Goal: Navigation & Orientation: Understand site structure

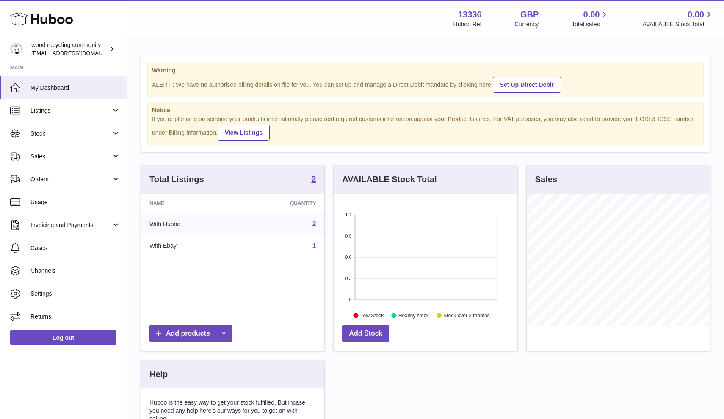
scroll to position [132, 184]
click at [70, 180] on span "Orders" at bounding box center [70, 179] width 81 height 8
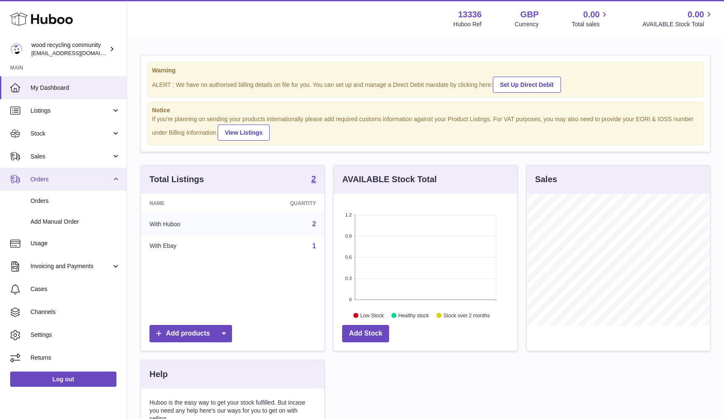
click at [70, 180] on span "Orders" at bounding box center [70, 179] width 81 height 8
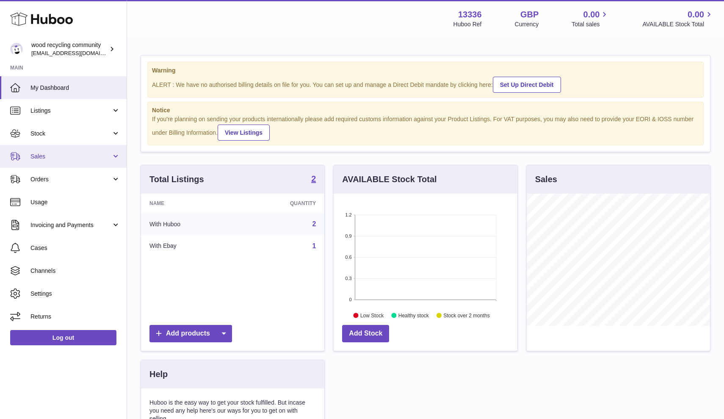
click at [69, 159] on span "Sales" at bounding box center [70, 156] width 81 height 8
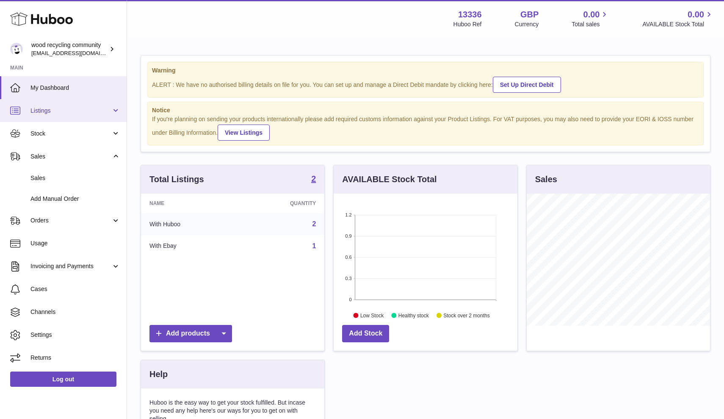
click at [69, 112] on span "Listings" at bounding box center [70, 111] width 81 height 8
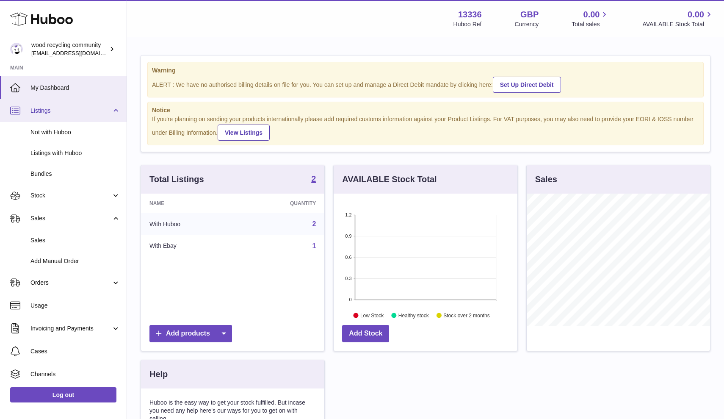
click at [68, 110] on span "Listings" at bounding box center [70, 111] width 81 height 8
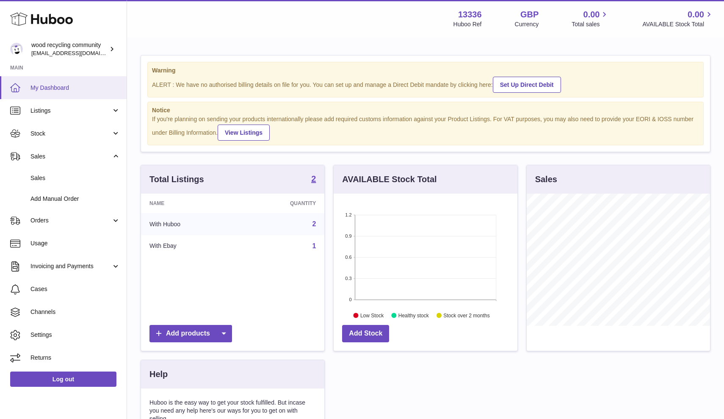
click at [50, 86] on span "My Dashboard" at bounding box center [75, 88] width 90 height 8
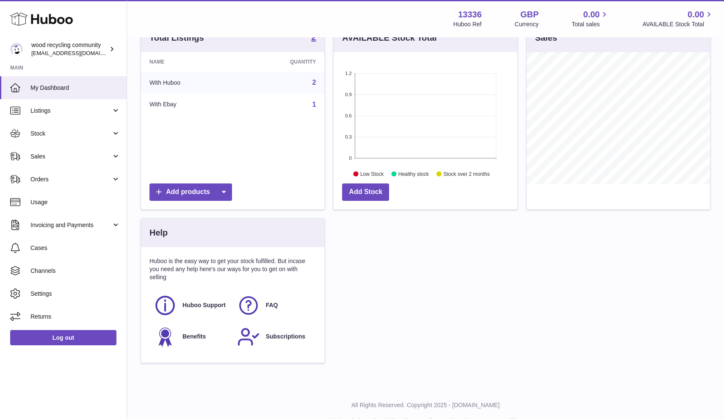
scroll to position [142, 0]
click at [54, 290] on span "Settings" at bounding box center [75, 294] width 90 height 8
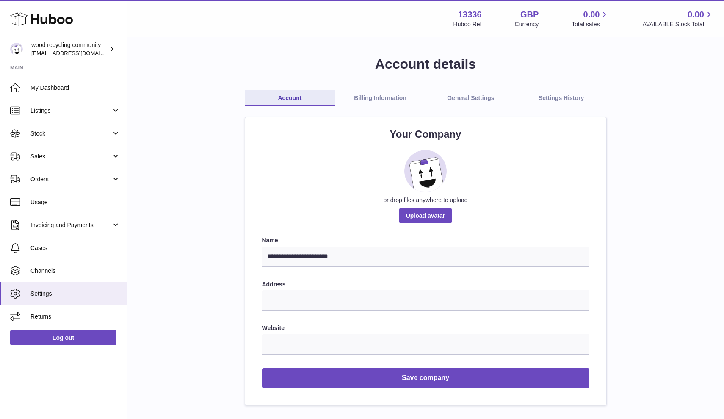
click at [376, 97] on link "Billing Information" at bounding box center [380, 98] width 91 height 16
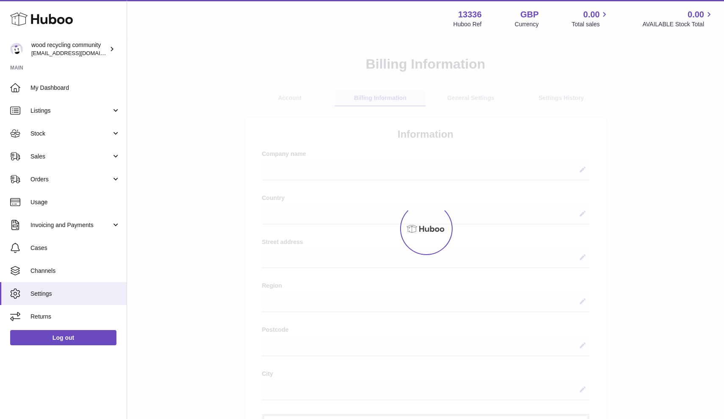
select select
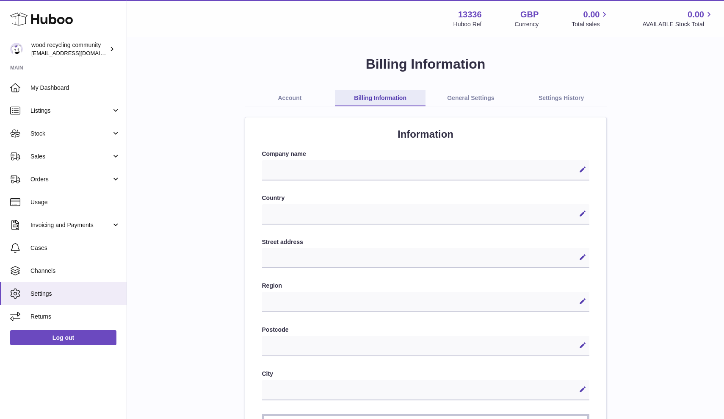
click at [462, 97] on link "General Settings" at bounding box center [471, 98] width 91 height 16
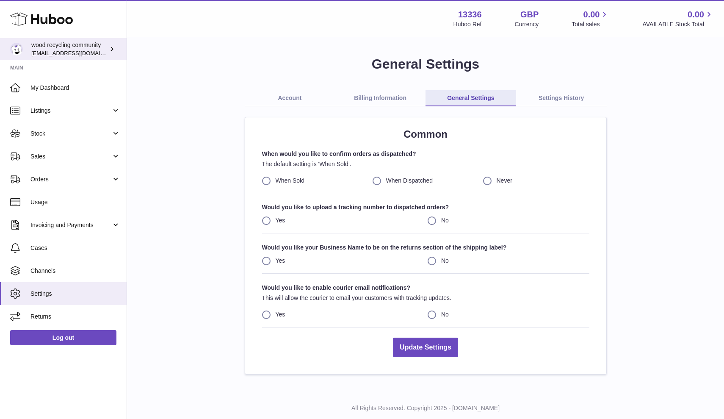
click at [73, 57] on link "wood recycling community 695105822@qq.com" at bounding box center [63, 49] width 127 height 22
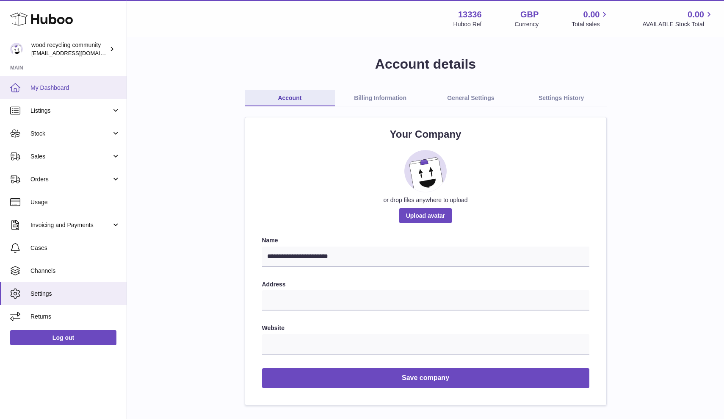
click at [61, 83] on link "My Dashboard" at bounding box center [63, 87] width 127 height 23
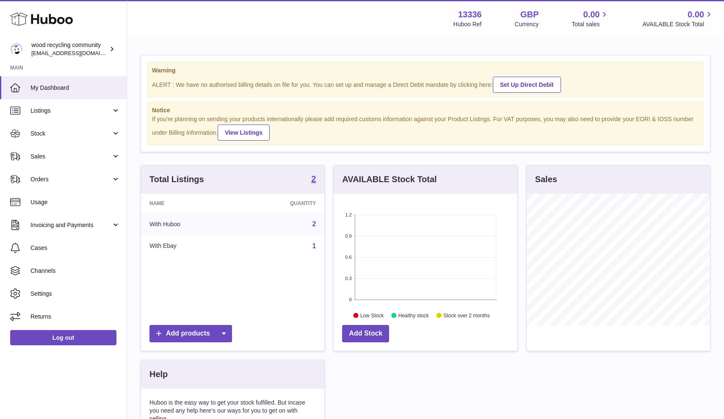
scroll to position [132, 184]
click at [50, 174] on link "Orders" at bounding box center [63, 179] width 127 height 23
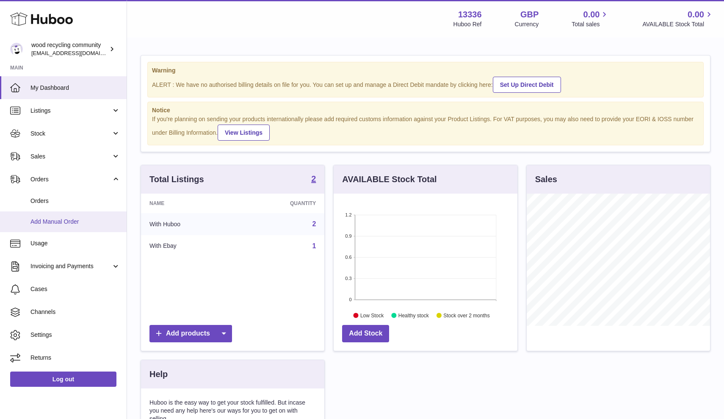
click at [47, 221] on span "Add Manual Order" at bounding box center [75, 222] width 90 height 8
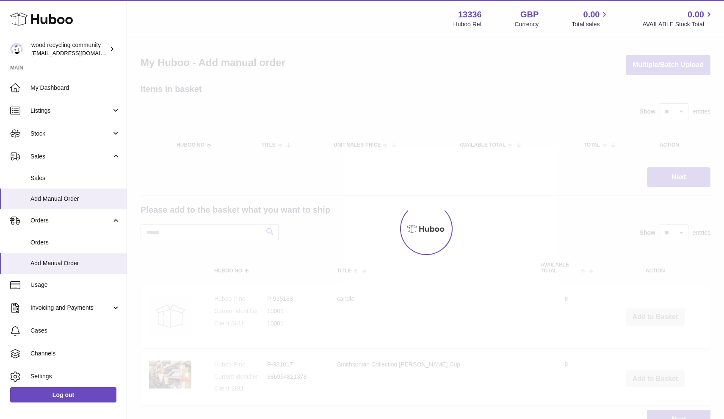
click at [47, 221] on span "Orders" at bounding box center [70, 220] width 81 height 8
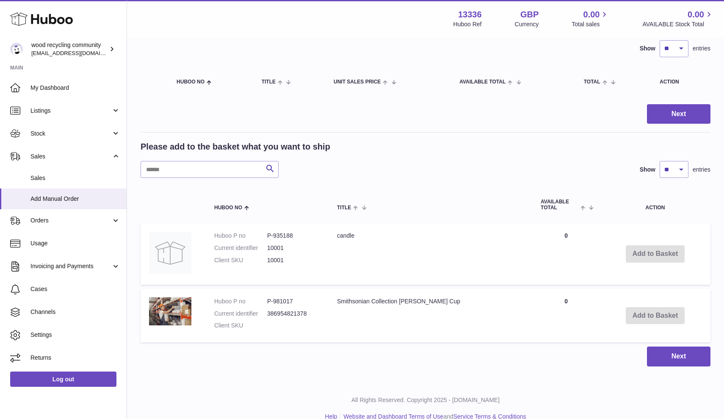
scroll to position [61, 0]
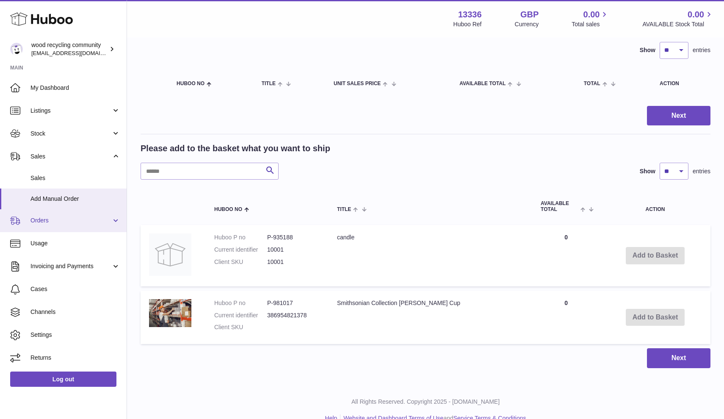
click at [112, 222] on link "Orders" at bounding box center [63, 220] width 127 height 23
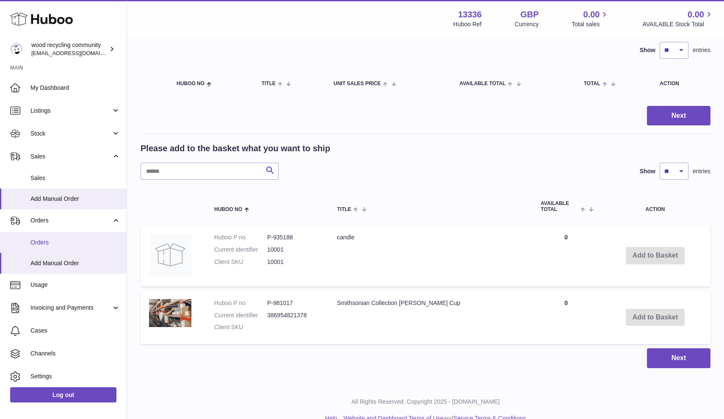
click at [72, 239] on span "Orders" at bounding box center [75, 242] width 90 height 8
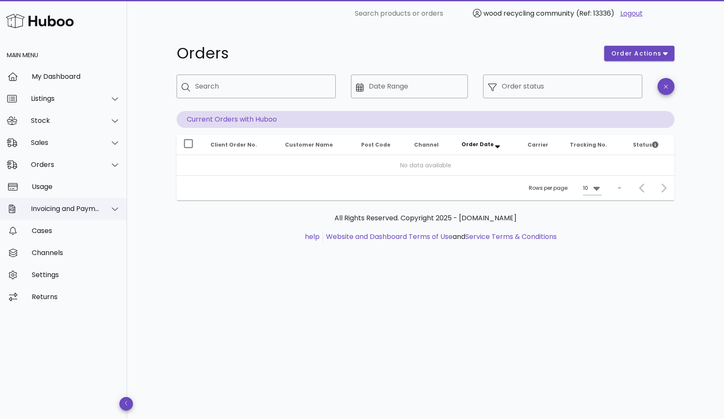
click at [44, 216] on div "Invoicing and Payments" at bounding box center [63, 209] width 127 height 22
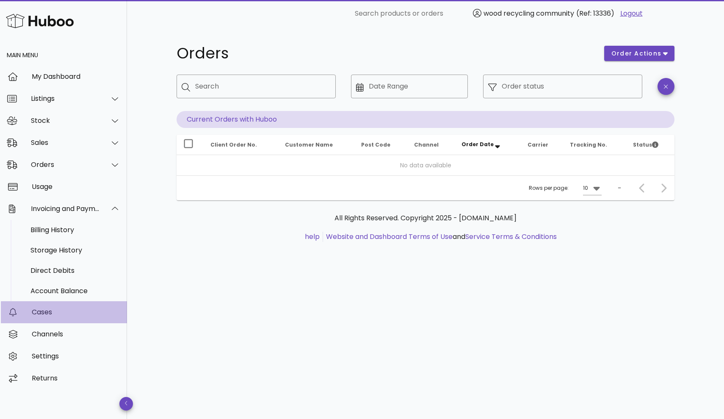
click at [39, 310] on div "Cases" at bounding box center [76, 312] width 89 height 8
click at [43, 211] on div "Invoicing and Payments" at bounding box center [65, 209] width 69 height 8
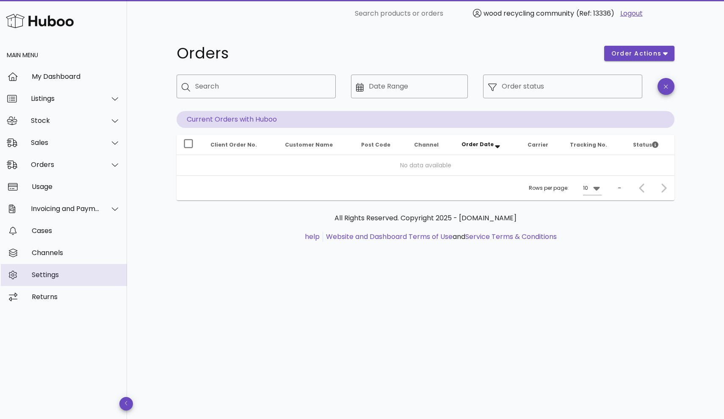
click at [41, 274] on div "Settings" at bounding box center [76, 275] width 89 height 8
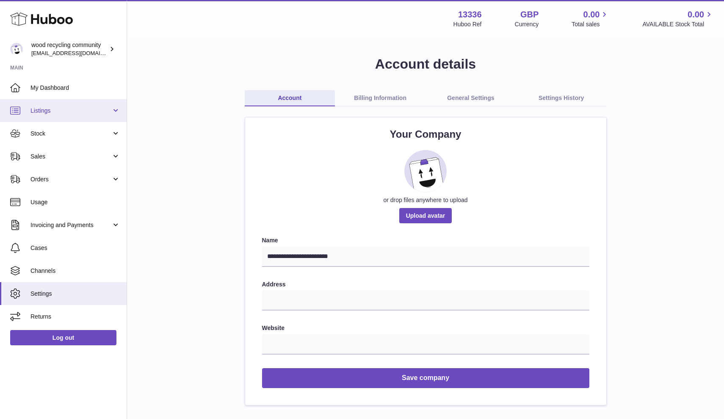
click at [48, 116] on link "Listings" at bounding box center [63, 110] width 127 height 23
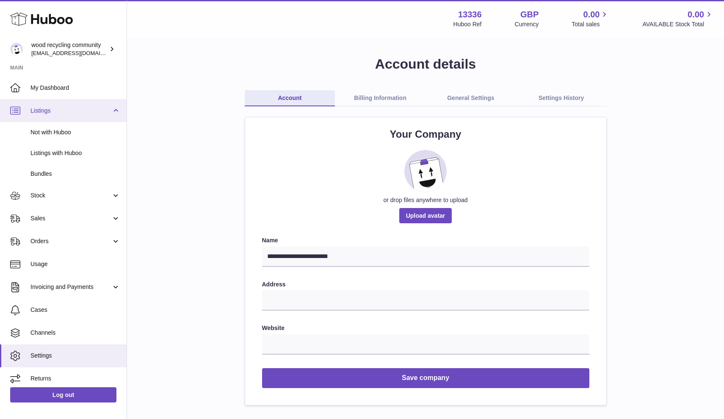
click at [48, 116] on link "Listings" at bounding box center [63, 110] width 127 height 23
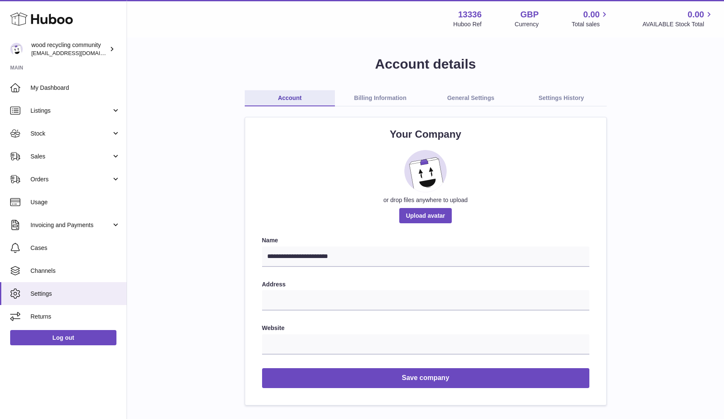
click at [478, 101] on link "General Settings" at bounding box center [471, 98] width 91 height 16
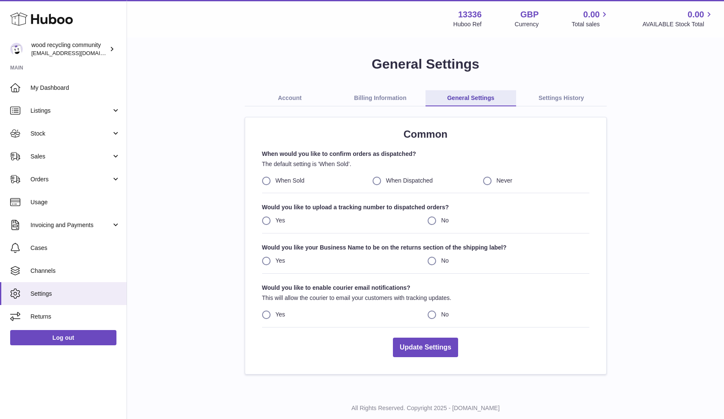
click at [576, 99] on link "Settings History" at bounding box center [561, 98] width 91 height 16
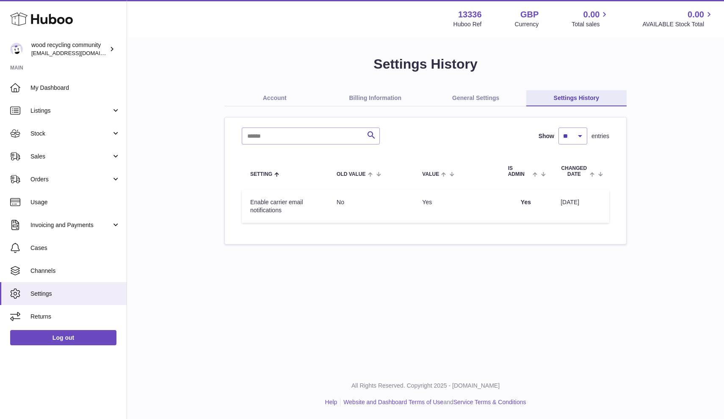
click at [422, 305] on div "Menu Huboo 13336 Huboo Ref GBP Currency 0.00 Total sales 0.00 AVAILABLE Stock T…" at bounding box center [425, 184] width 597 height 369
click at [68, 131] on span "Stock" at bounding box center [70, 134] width 81 height 8
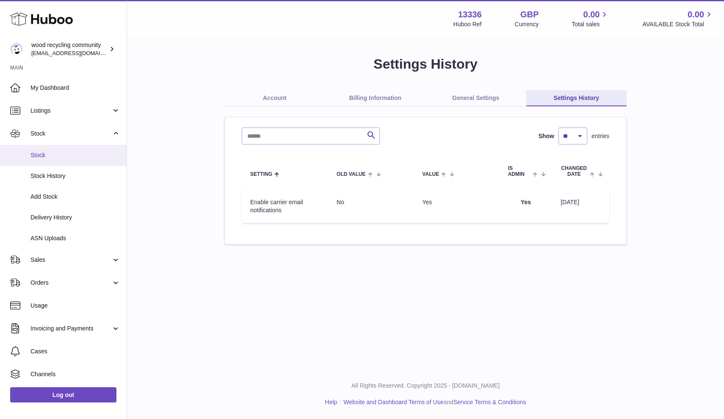
click at [44, 157] on span "Stock" at bounding box center [75, 155] width 90 height 8
